Goal: Task Accomplishment & Management: Manage account settings

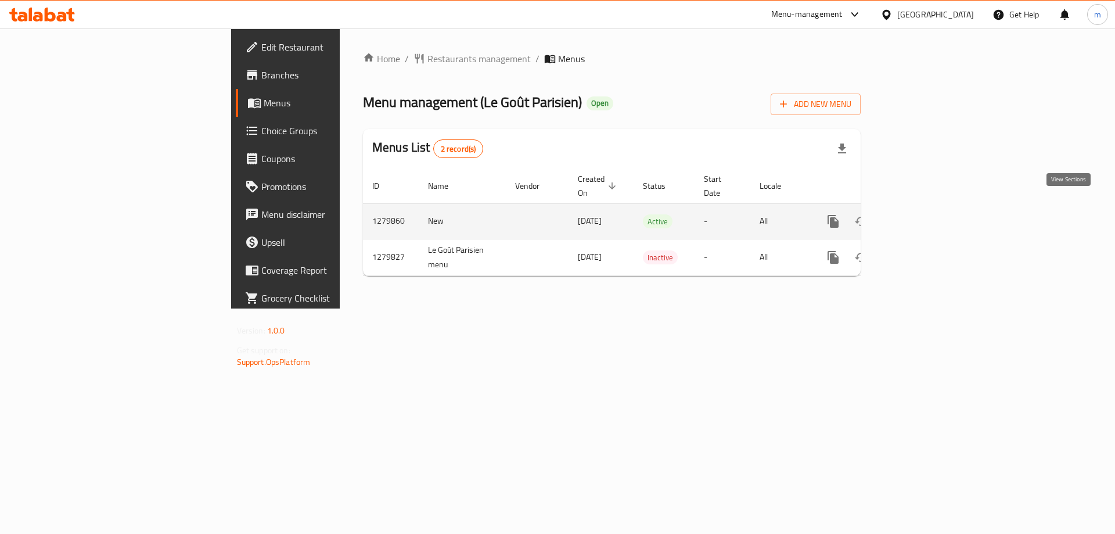
click at [922, 216] on icon "enhanced table" at bounding box center [917, 221] width 10 height 10
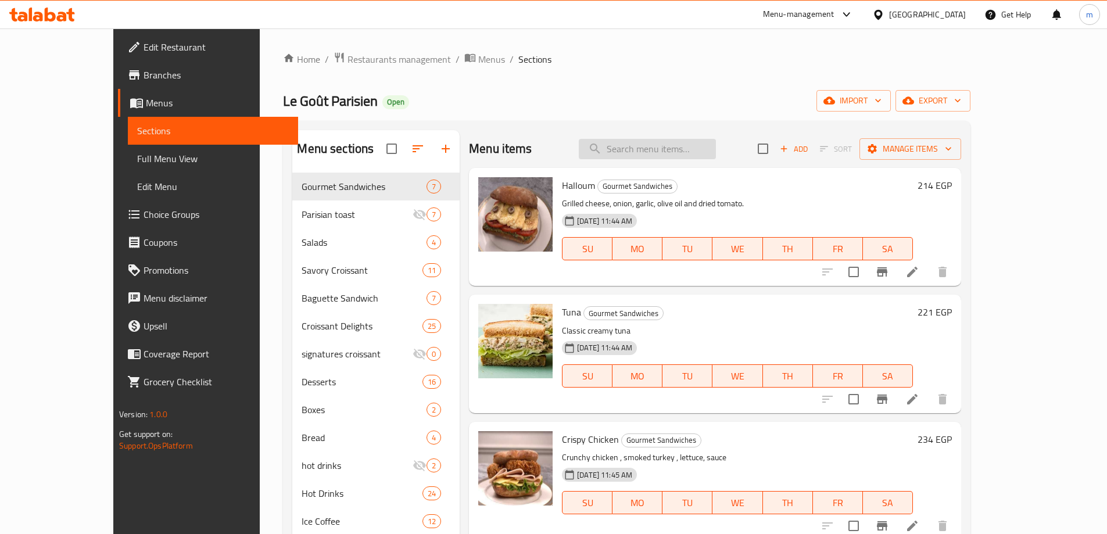
click at [688, 150] on input "search" at bounding box center [647, 149] width 137 height 20
paste input "Parisien Breakfast"
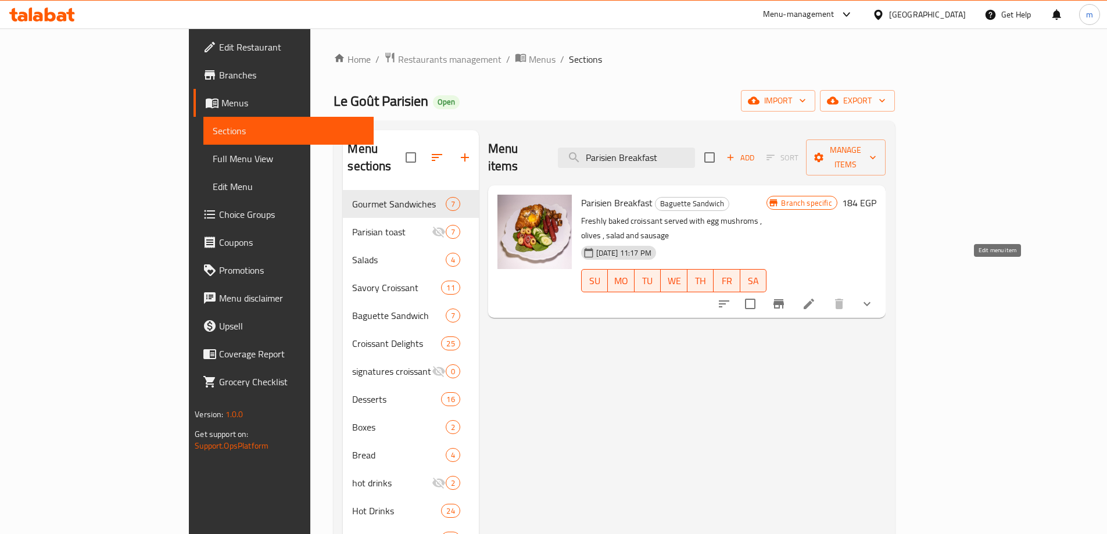
type input "Parisien Breakfast"
click at [816, 297] on icon at bounding box center [809, 304] width 14 height 14
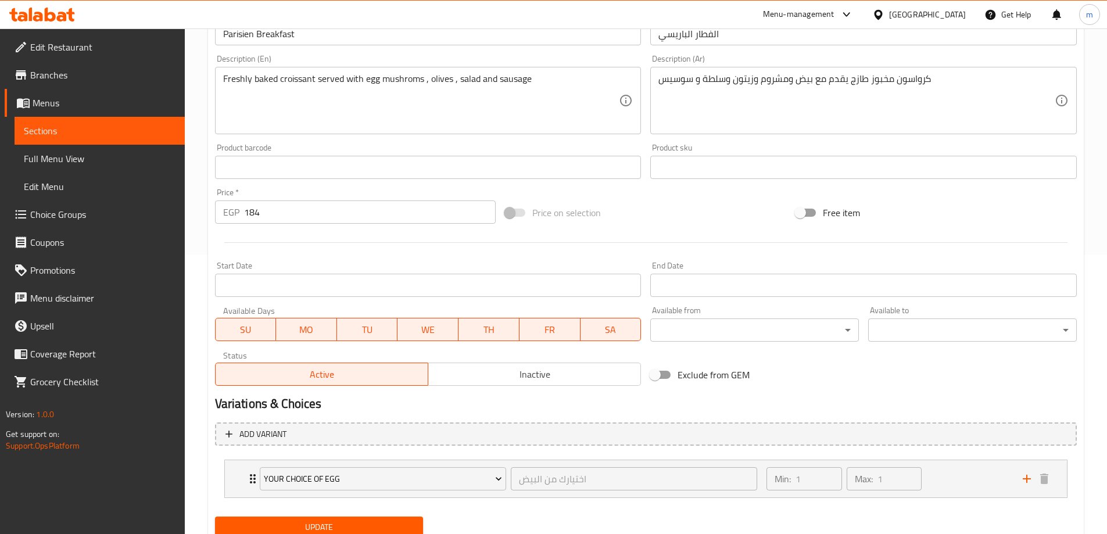
scroll to position [323, 0]
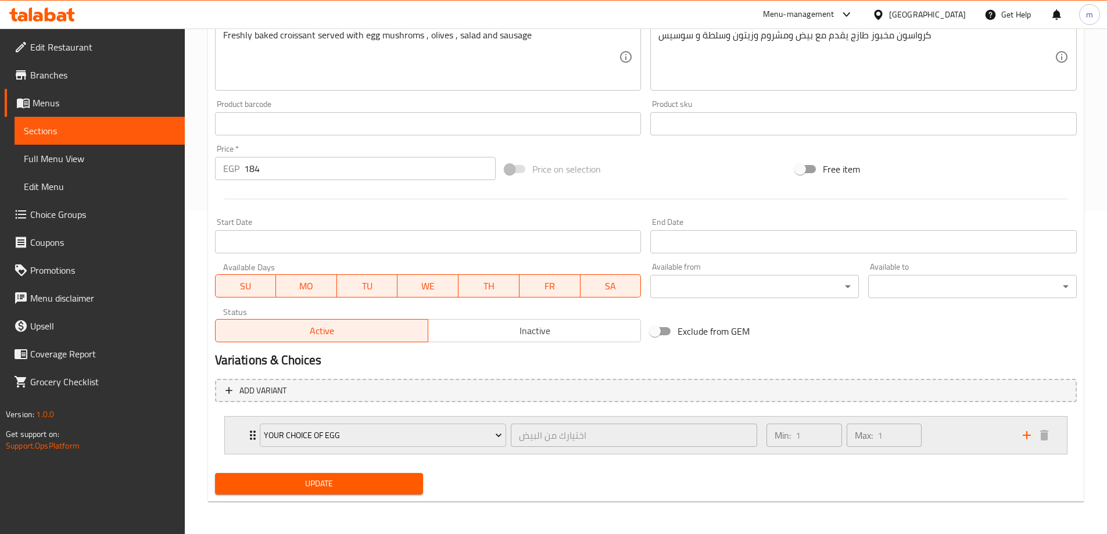
click at [962, 428] on div "Min: 1 ​ Max: 1 ​" at bounding box center [887, 434] width 256 height 37
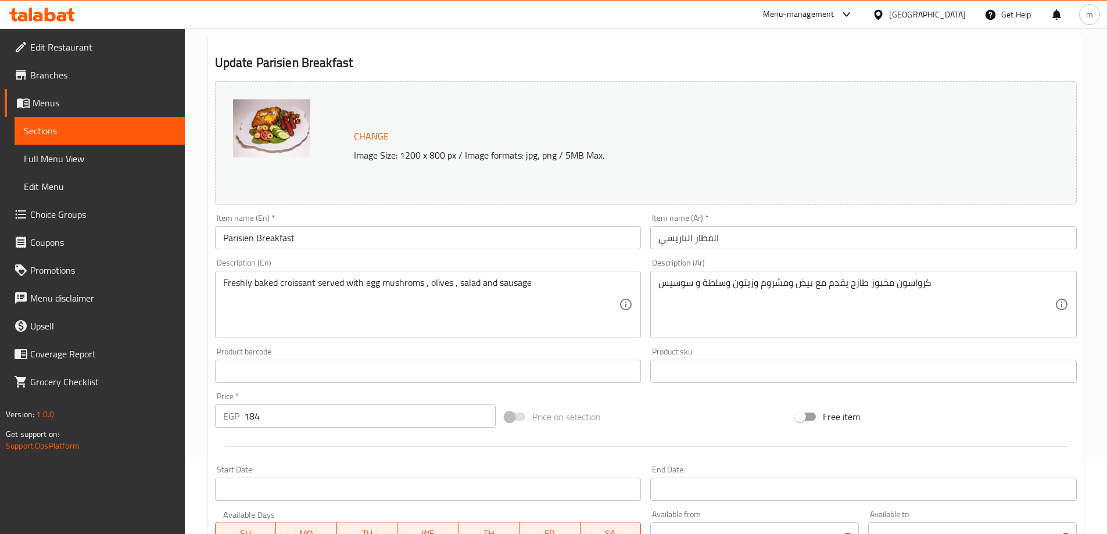
scroll to position [0, 0]
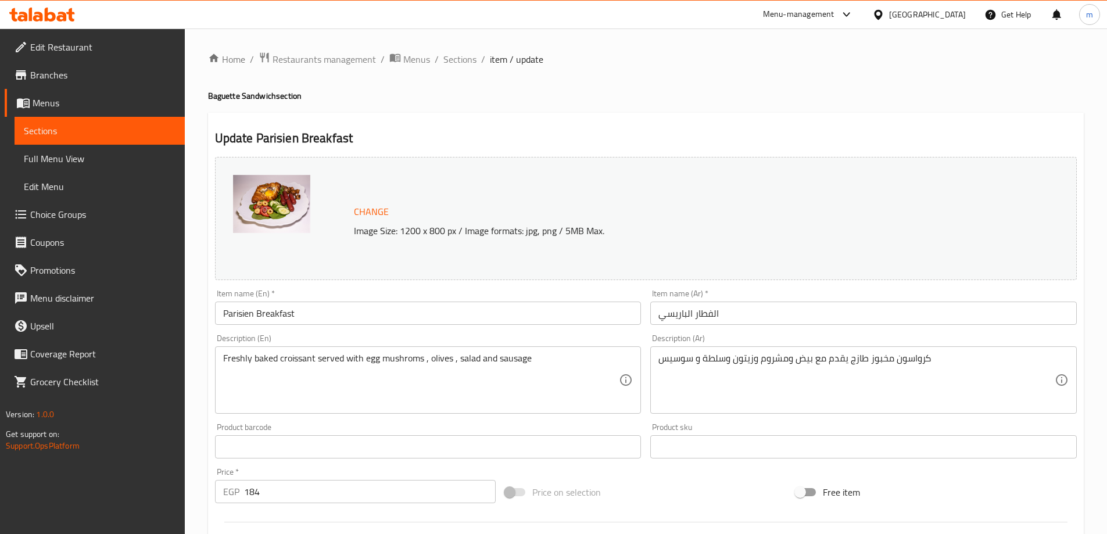
click at [23, 530] on div "Edit Restaurant Branches Menus Sections Full Menu View Edit Menu Choice Groups …" at bounding box center [92, 295] width 185 height 534
click at [319, 56] on span "Restaurants management" at bounding box center [323, 59] width 103 height 14
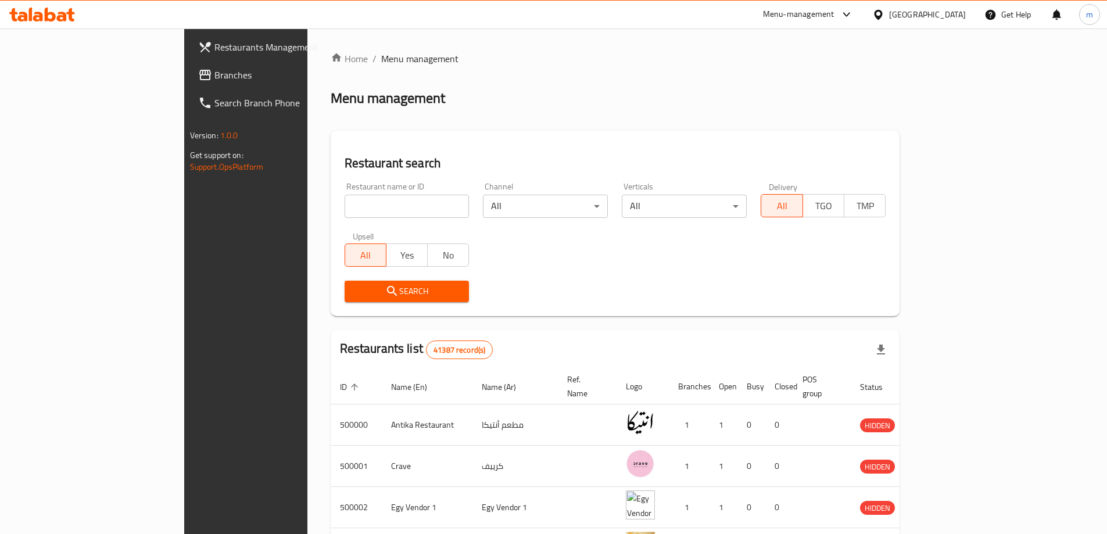
click at [114, 83] on div at bounding box center [553, 267] width 1107 height 534
click at [214, 81] on span "Branches" at bounding box center [286, 75] width 145 height 14
